Goal: Find specific page/section: Find specific page/section

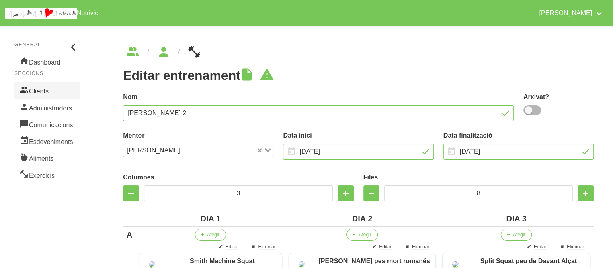
click at [39, 88] on link "Clients" at bounding box center [46, 90] width 65 height 17
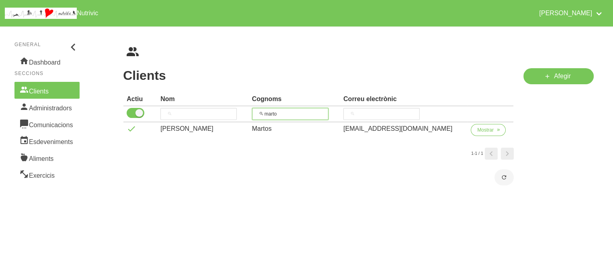
click at [285, 113] on input "marto" at bounding box center [290, 114] width 76 height 12
type input "bosc"
click at [483, 132] on span "Mostrar" at bounding box center [485, 130] width 16 height 7
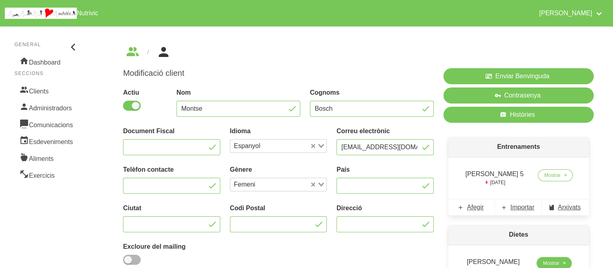
click at [549, 262] on span "Mostrar" at bounding box center [551, 263] width 16 height 7
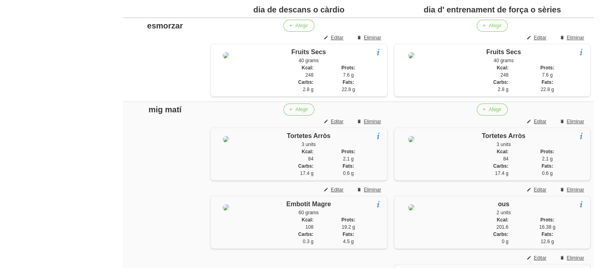
scroll to position [235, 0]
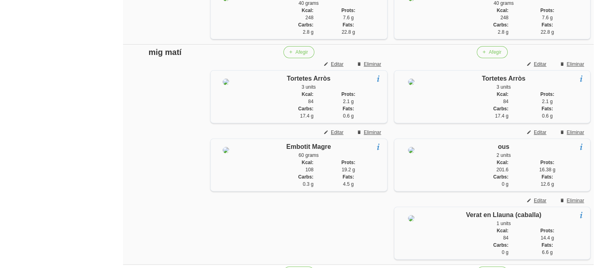
scroll to position [251, 0]
